Goal: Information Seeking & Learning: Learn about a topic

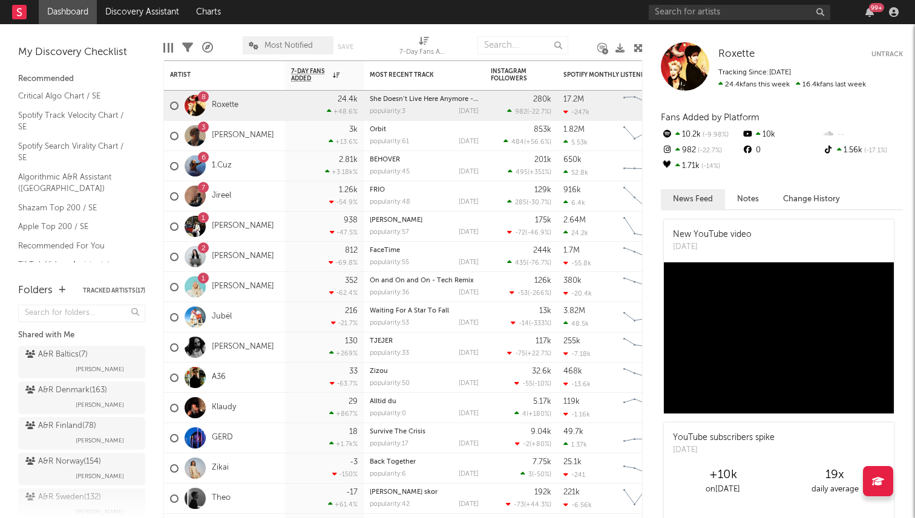
click at [797, 21] on div "99 +" at bounding box center [775, 12] width 254 height 24
click at [797, 14] on input "text" at bounding box center [738, 12] width 181 height 15
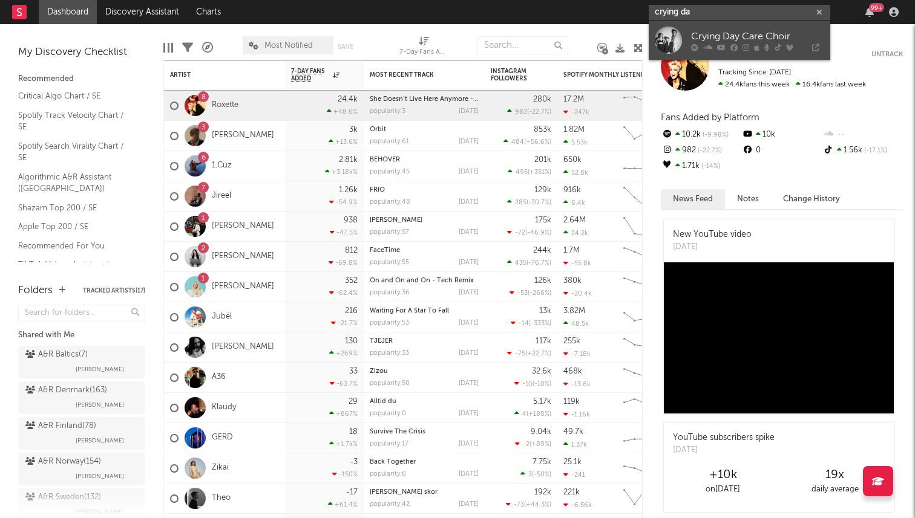
type input "crying da"
click at [720, 34] on div "Crying Day Care Choir" at bounding box center [757, 36] width 133 height 15
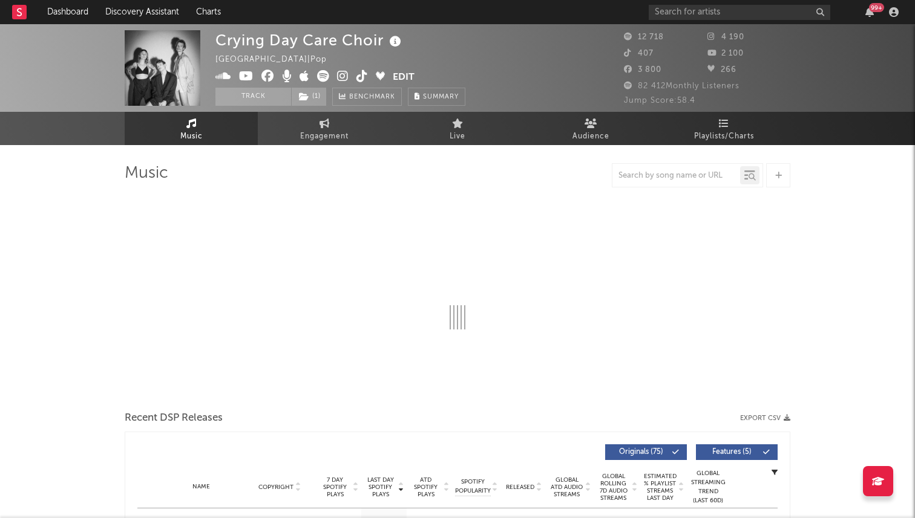
select select "6m"
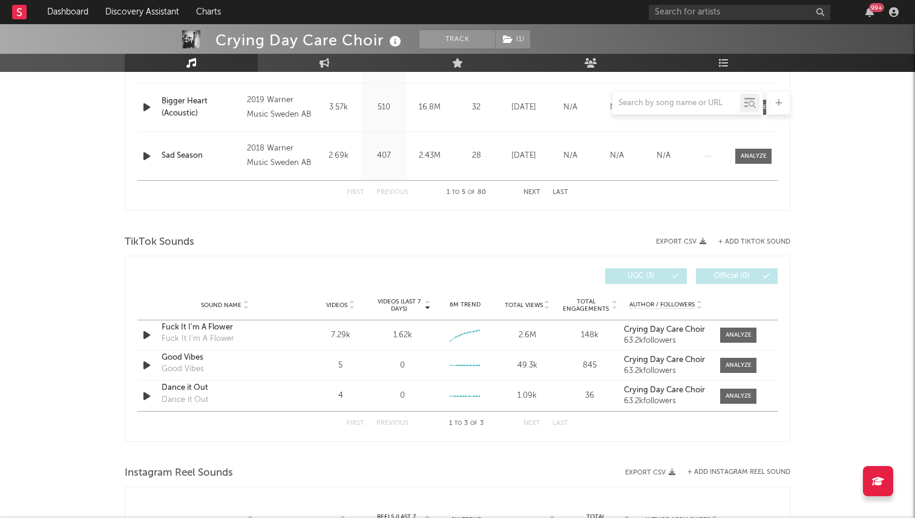
scroll to position [621, 0]
